Goal: Information Seeking & Learning: Learn about a topic

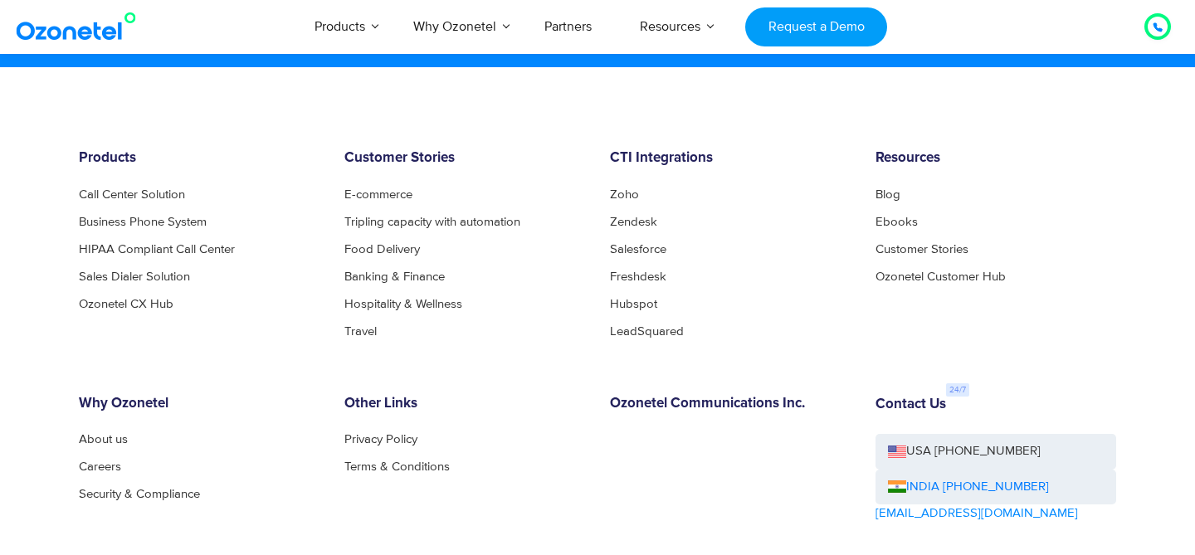
scroll to position [9078, 0]
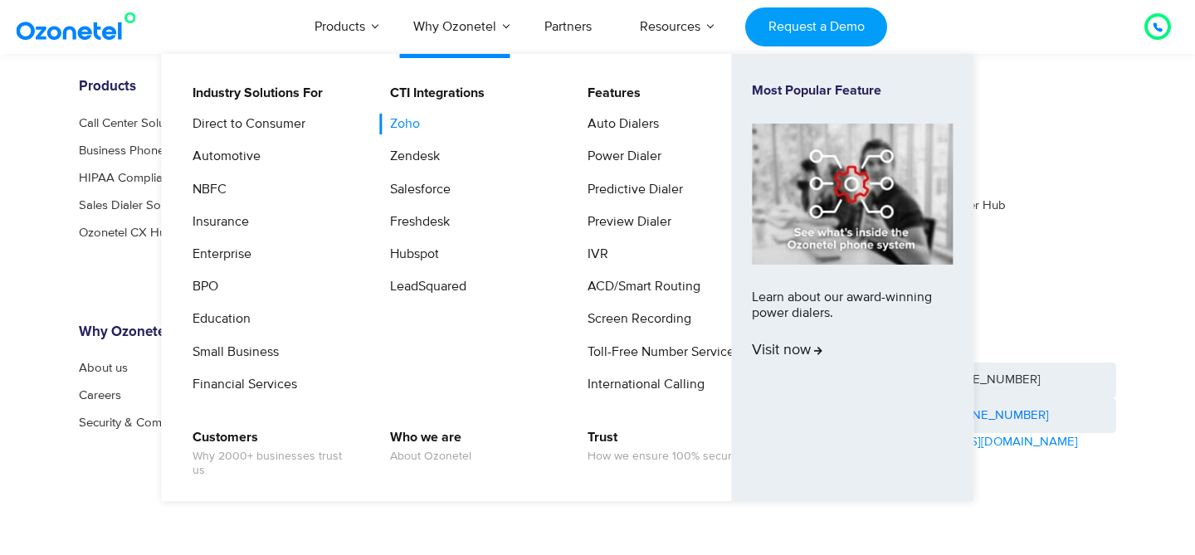
click at [405, 126] on link "Zoho" at bounding box center [400, 124] width 43 height 21
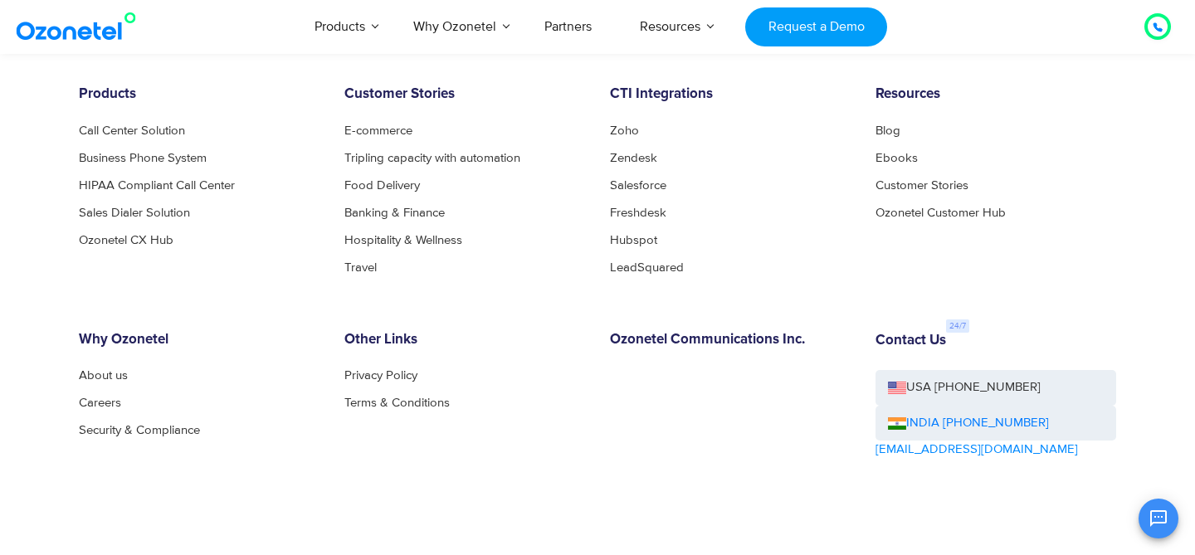
scroll to position [4792, 0]
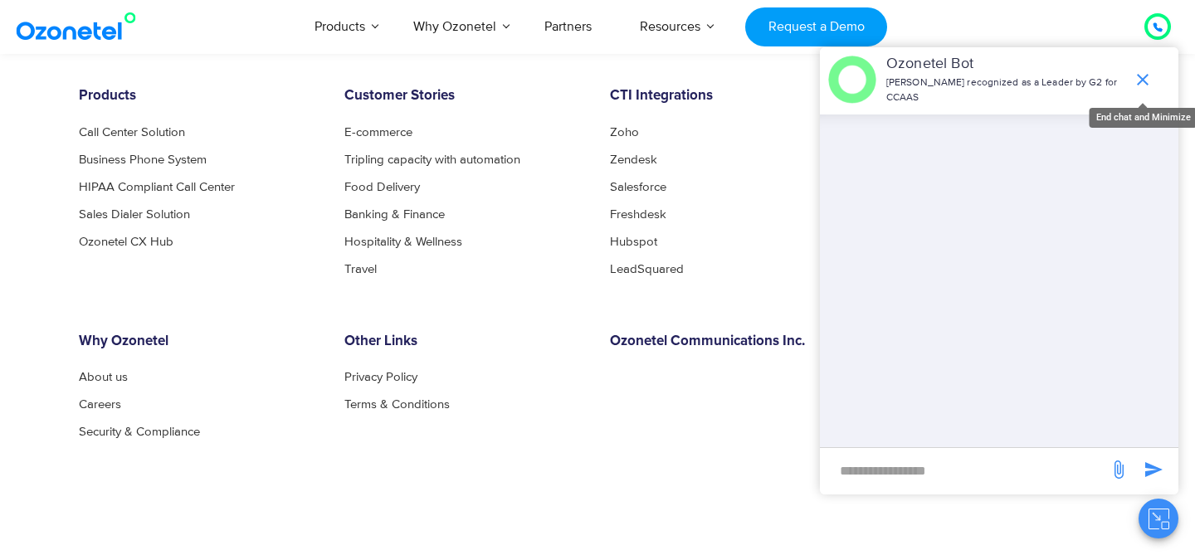
click at [1145, 77] on icon "end chat or minimize" at bounding box center [1143, 80] width 12 height 12
